Goal: Information Seeking & Learning: Learn about a topic

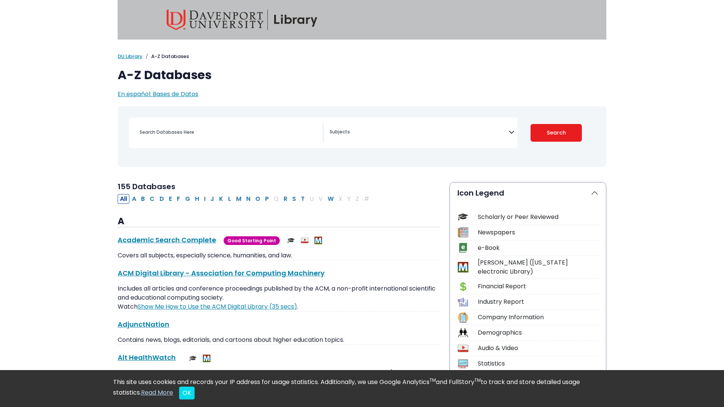
select select "Database Subject Filter"
